Goal: Find specific page/section: Find specific page/section

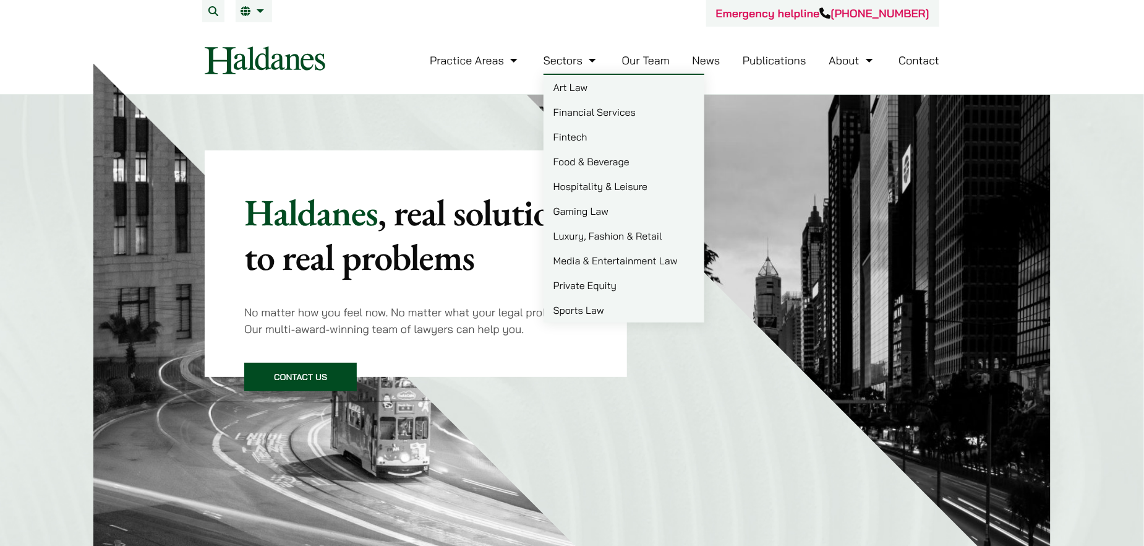
click at [635, 67] on link "Our Team" at bounding box center [646, 60] width 48 height 14
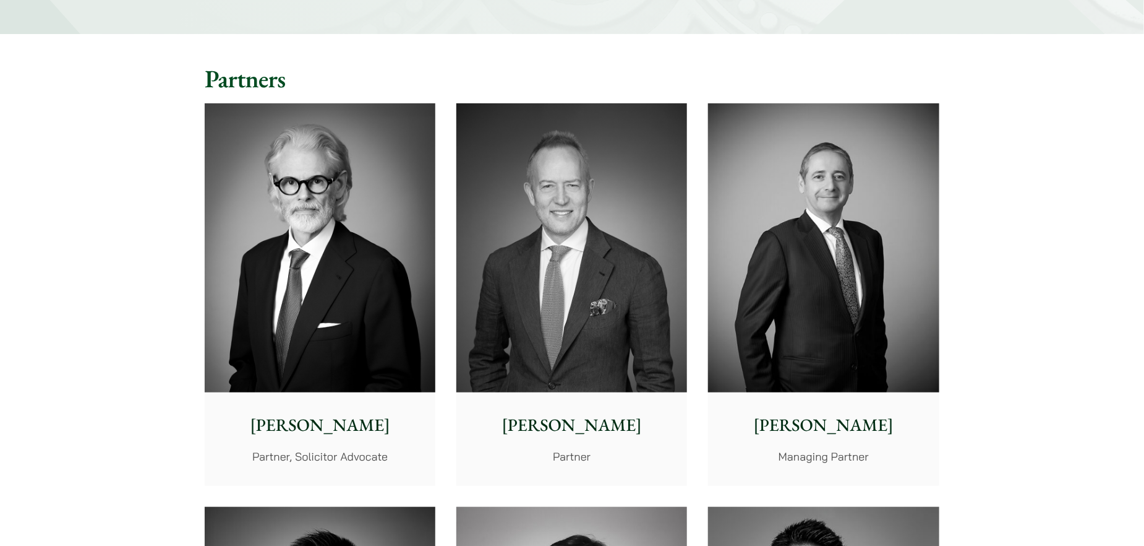
scroll to position [247, 0]
click at [667, 289] on img at bounding box center [572, 247] width 231 height 289
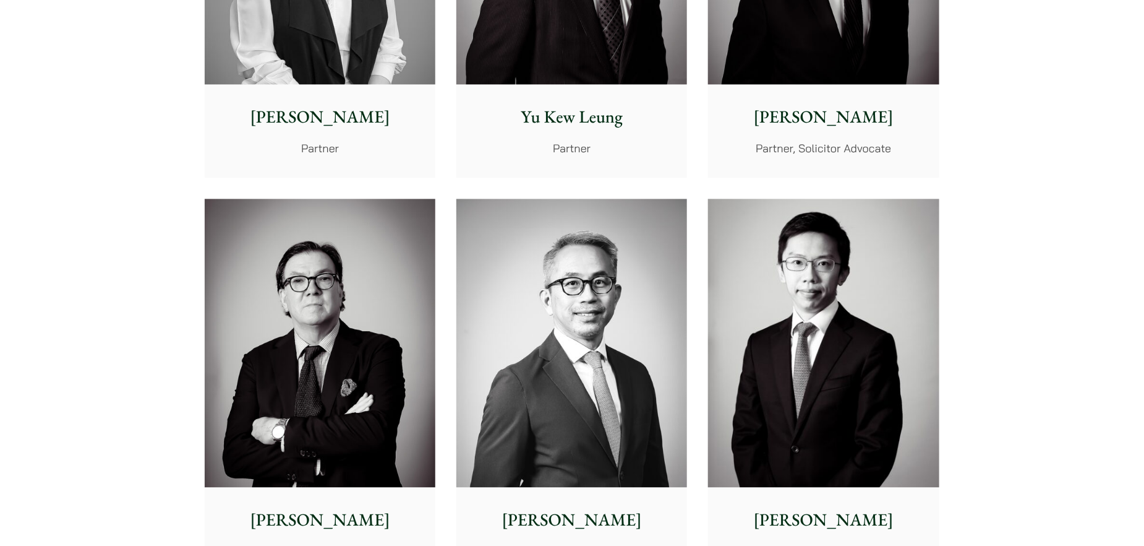
scroll to position [1485, 0]
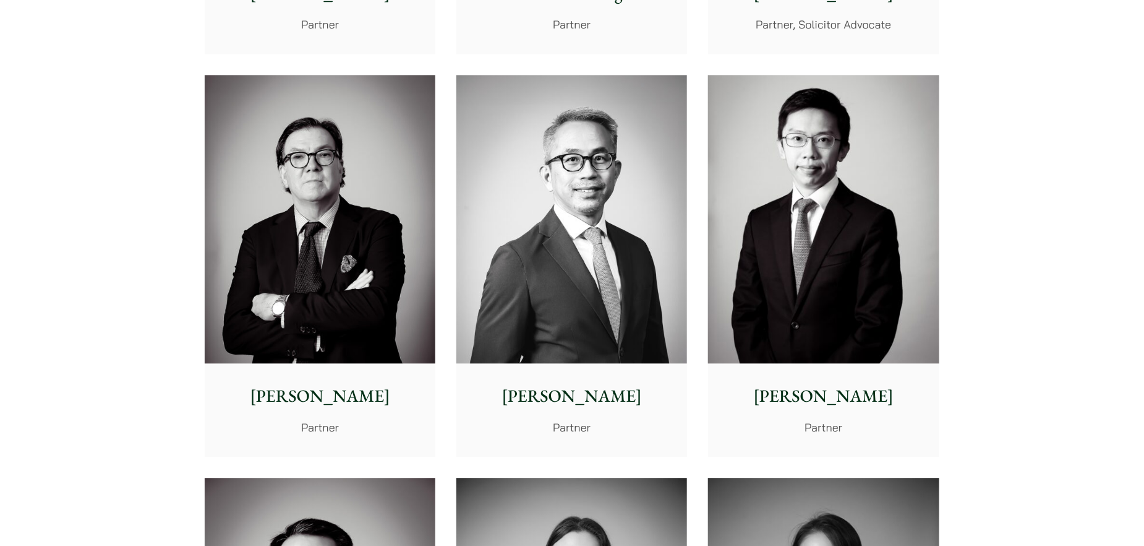
click at [657, 285] on img at bounding box center [572, 219] width 231 height 289
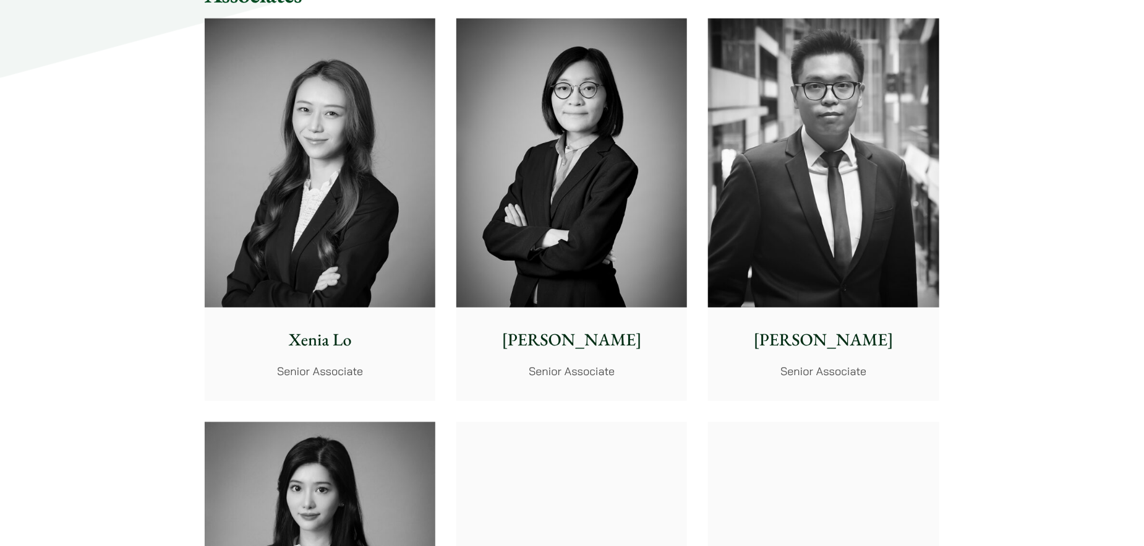
scroll to position [3093, 0]
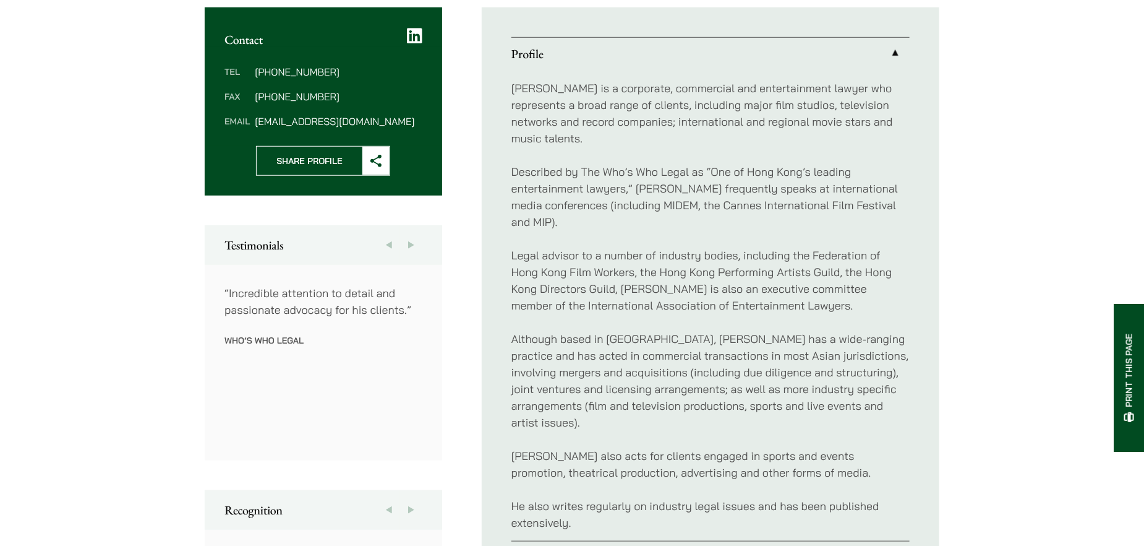
scroll to position [557, 0]
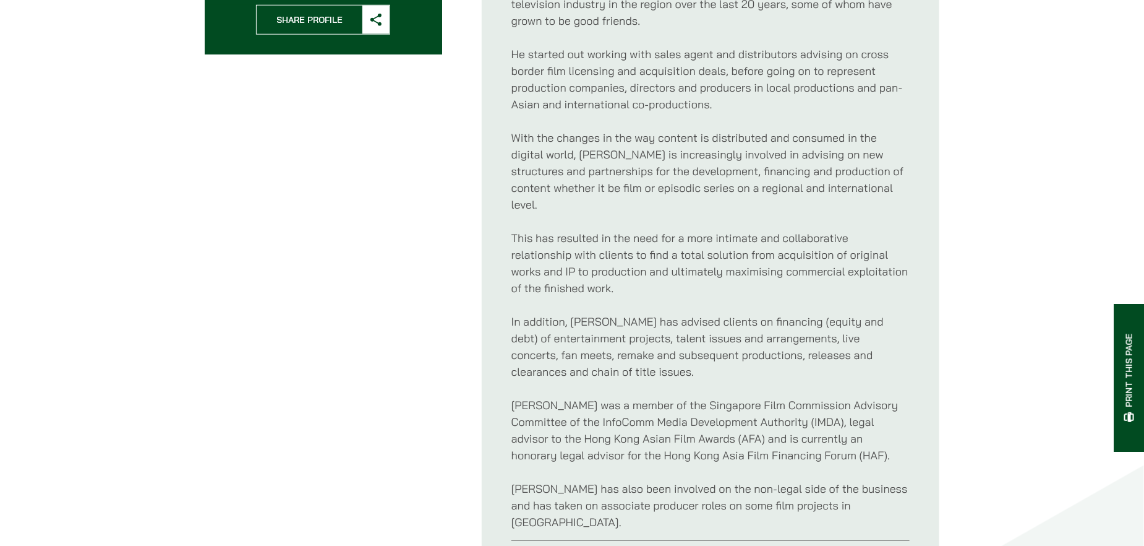
scroll to position [680, 0]
